Goal: Task Accomplishment & Management: Manage account settings

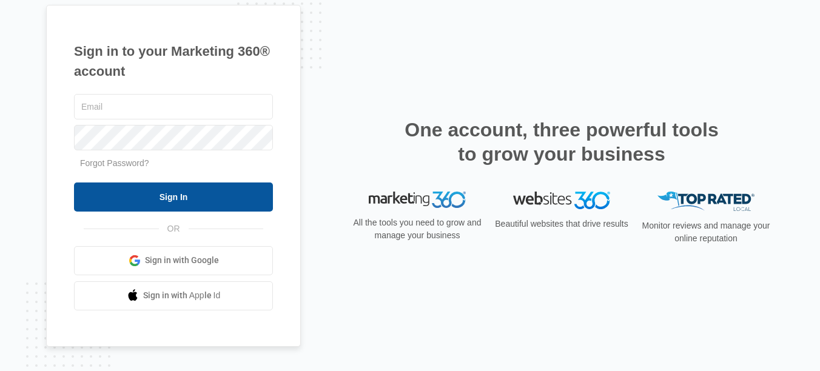
type input "[EMAIL_ADDRESS][DOMAIN_NAME]"
click at [123, 195] on input "Sign In" at bounding box center [173, 197] width 199 height 29
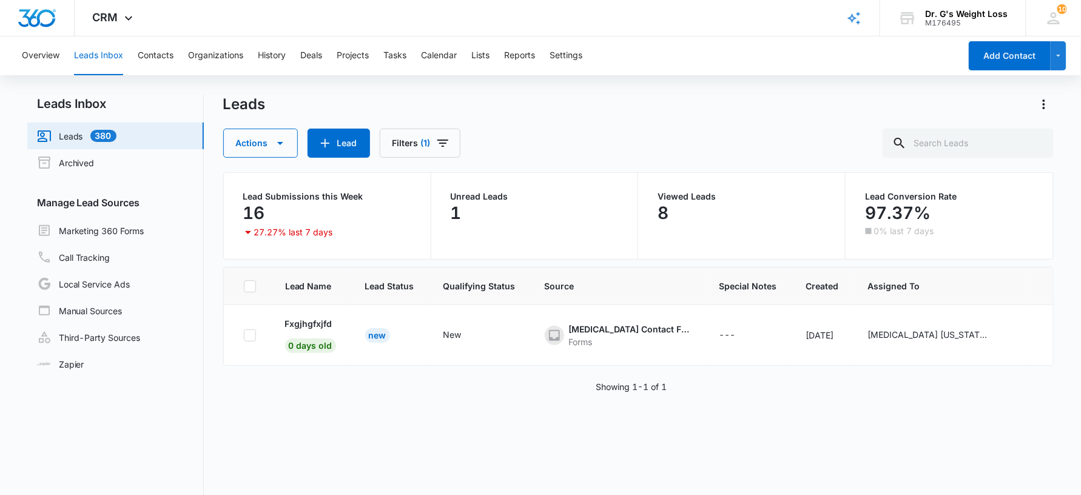
click at [475, 210] on div "1" at bounding box center [535, 213] width 168 height 24
click at [287, 326] on p "Fxgjhgfxjfd" at bounding box center [308, 323] width 47 height 13
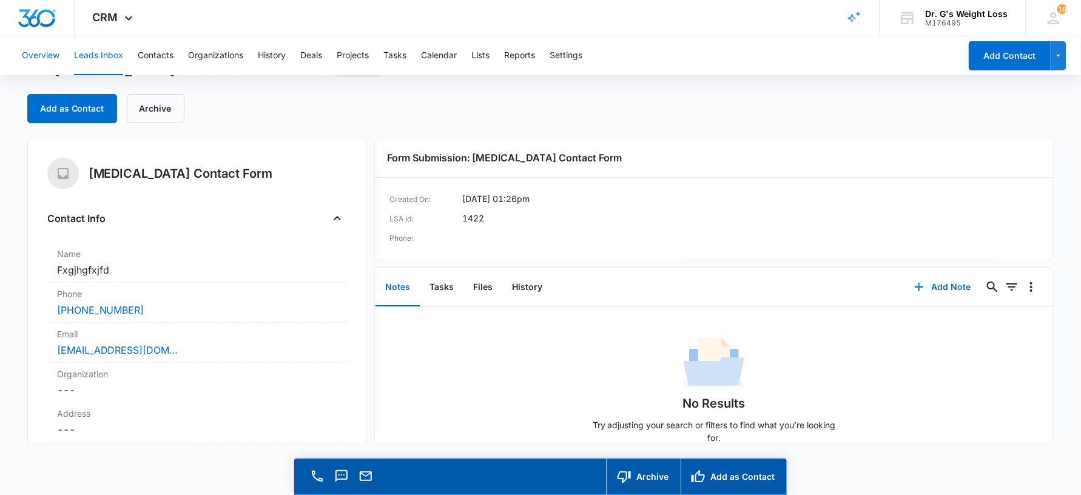
click at [34, 56] on button "Overview" at bounding box center [41, 55] width 38 height 39
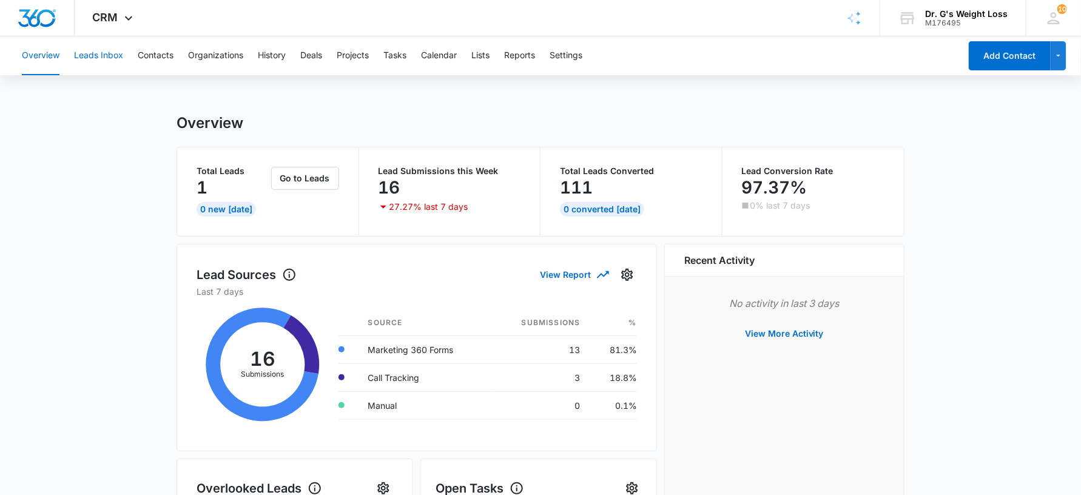
click at [83, 56] on button "Leads Inbox" at bounding box center [98, 55] width 49 height 39
